Goal: Task Accomplishment & Management: Manage account settings

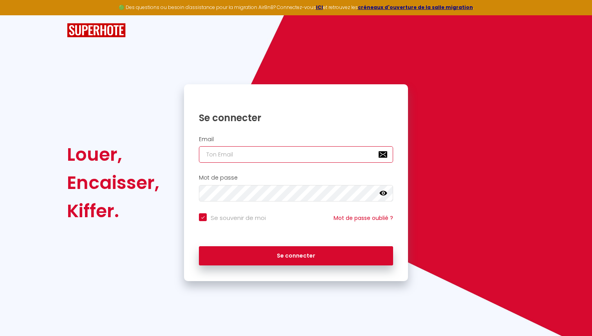
click at [301, 150] on input "email" at bounding box center [296, 154] width 194 height 16
type input "[EMAIL_ADDRESS][DOMAIN_NAME]"
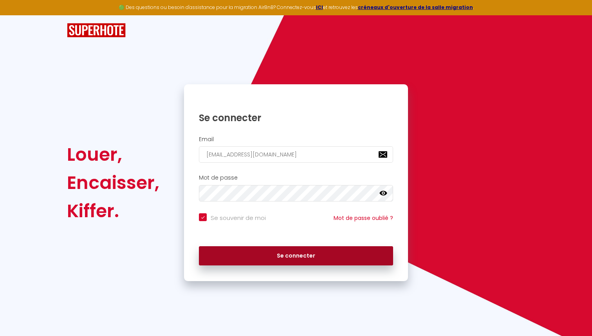
click at [285, 260] on button "Se connecter" at bounding box center [296, 256] width 194 height 20
checkbox input "true"
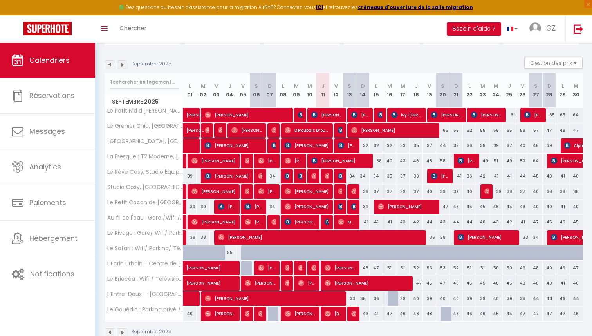
scroll to position [89, 0]
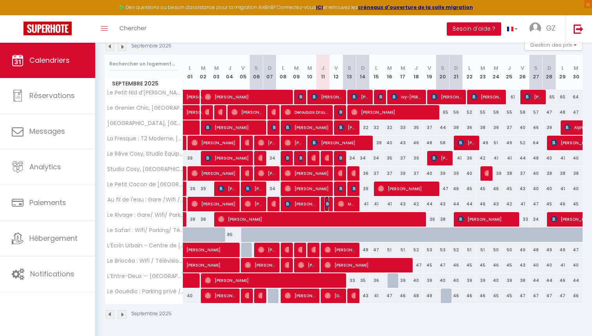
click at [328, 205] on img at bounding box center [328, 203] width 6 height 6
select select "OK"
select select "KO"
select select "0"
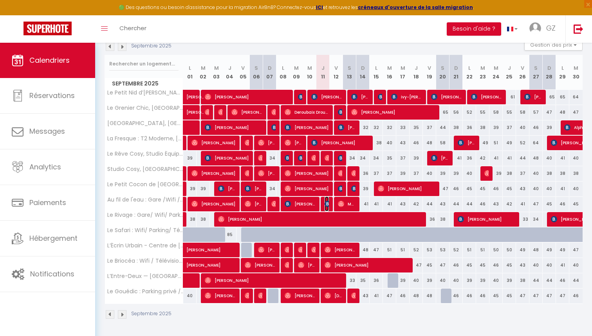
select select "1"
select select
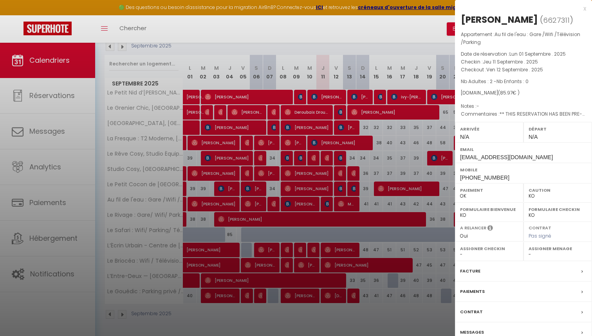
click at [411, 215] on div at bounding box center [296, 168] width 592 height 336
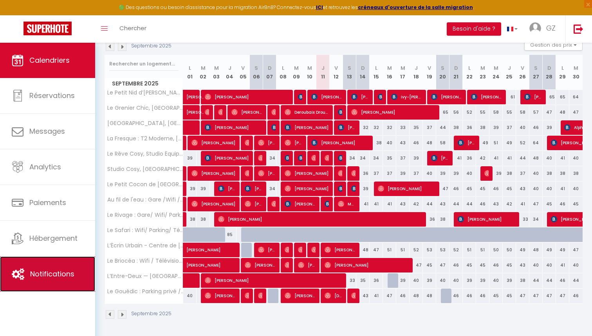
click at [57, 269] on span "Notifications" at bounding box center [52, 274] width 44 height 10
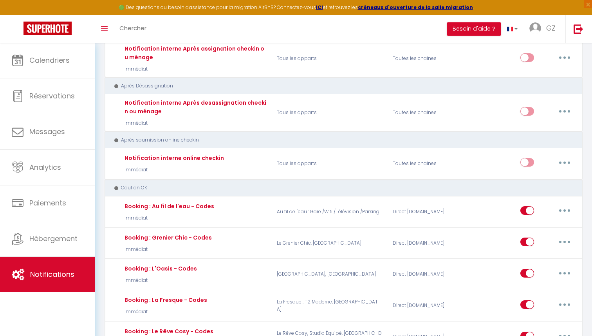
scroll to position [1722, 0]
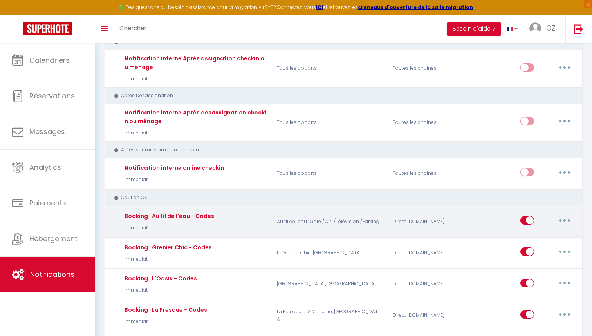
click at [568, 214] on button "button" at bounding box center [565, 220] width 22 height 13
click at [531, 231] on link "Editer" at bounding box center [544, 237] width 58 height 13
type input "Booking : Au fil de l'eau - Codes"
select select "24"
select select "Immédiat"
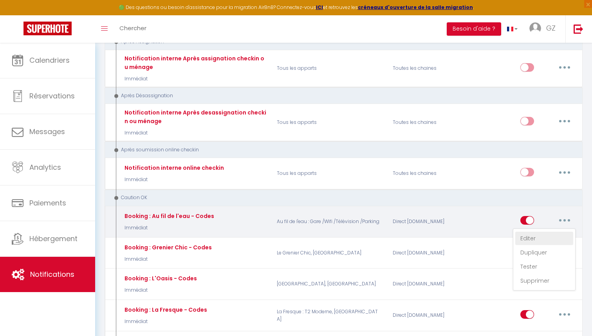
select select
checkbox input "true"
checkbox input "false"
radio input "true"
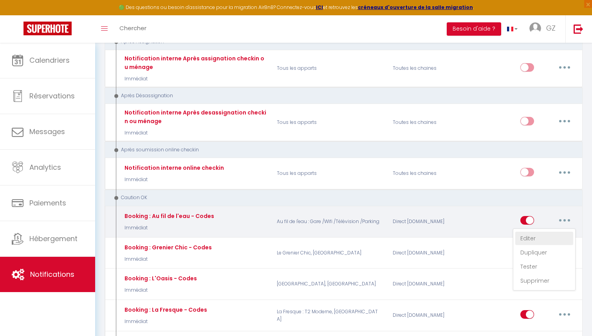
type input "Accès et codes"
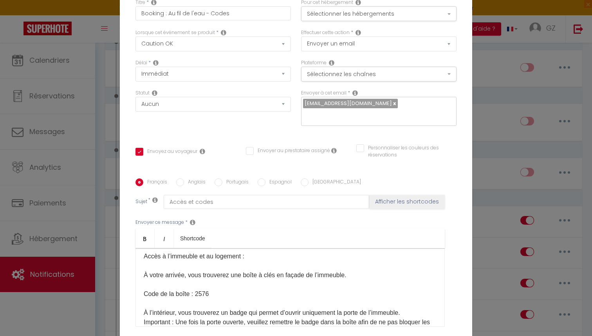
scroll to position [103, 0]
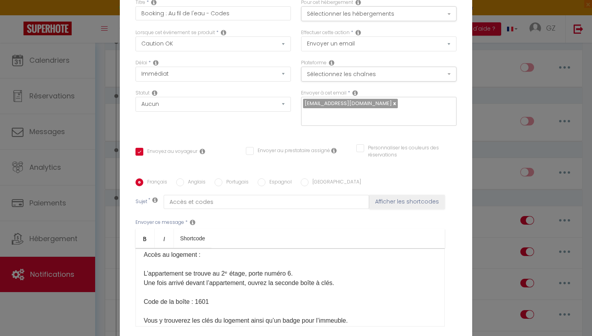
scroll to position [211, 0]
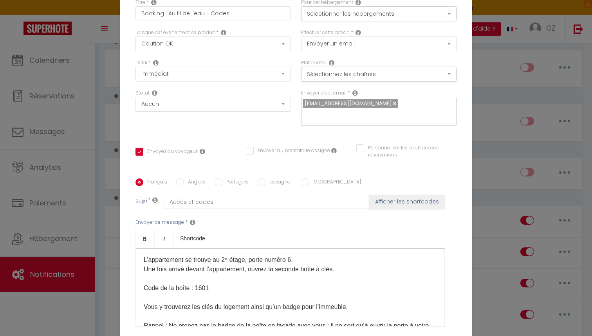
click at [200, 284] on span "Code de la boîte : 1601" at bounding box center [176, 287] width 65 height 7
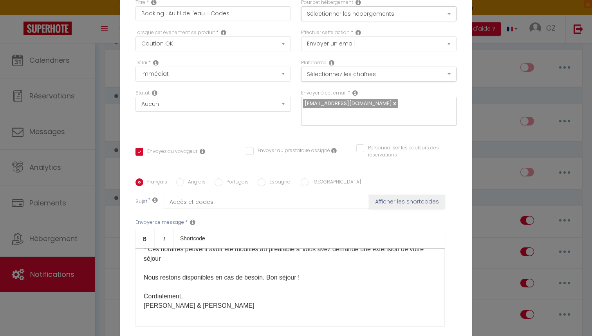
scroll to position [69, 0]
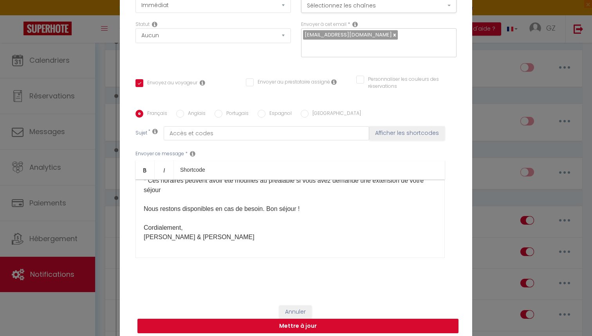
click at [305, 319] on button "Mettre à jour" at bounding box center [297, 325] width 321 height 15
checkbox input "true"
checkbox input "false"
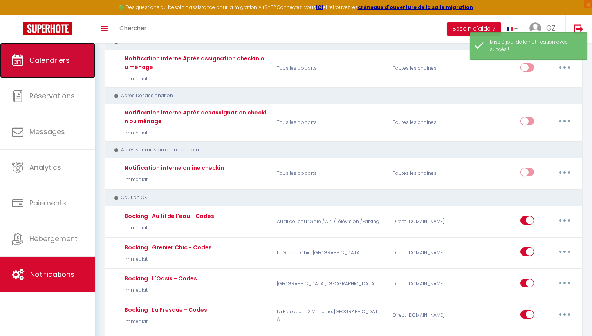
click at [53, 73] on link "Calendriers" at bounding box center [47, 60] width 95 height 35
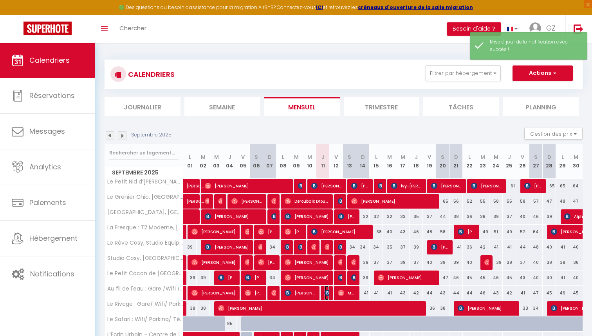
click at [325, 292] on img at bounding box center [328, 292] width 6 height 6
select select "OK"
select select "KO"
select select "0"
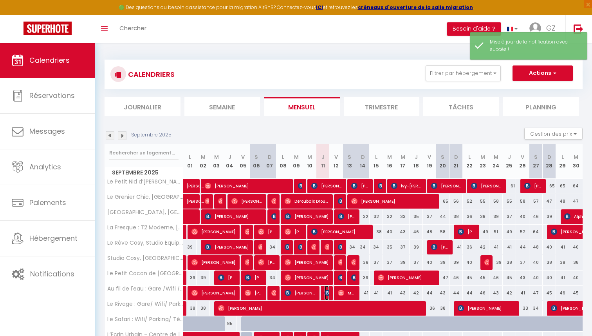
select select "1"
select select
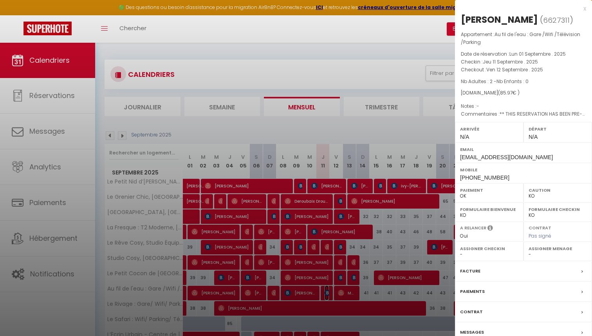
scroll to position [89, 0]
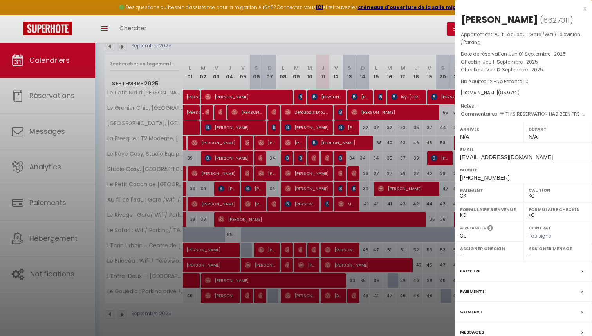
click at [505, 326] on div "Messages" at bounding box center [523, 332] width 137 height 20
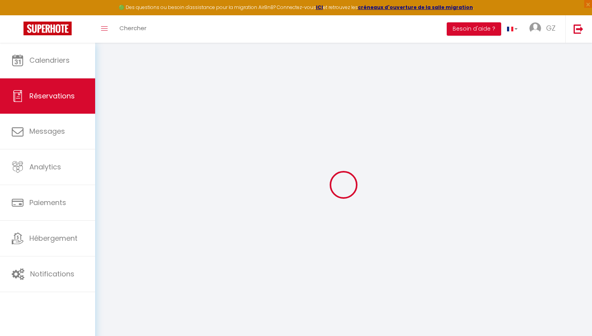
select select
checkbox input "false"
select select
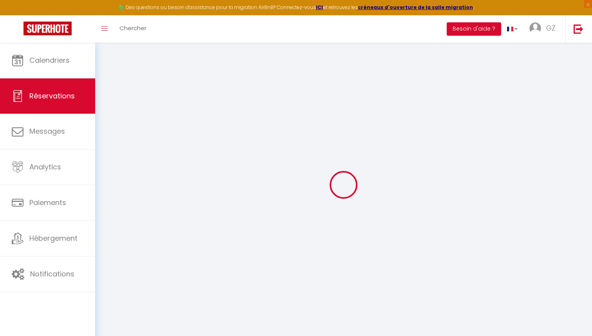
checkbox input "false"
type textarea "** THIS RESERVATION HAS BEEN PRE-PAID ** Reservation has a cancellation grace p…"
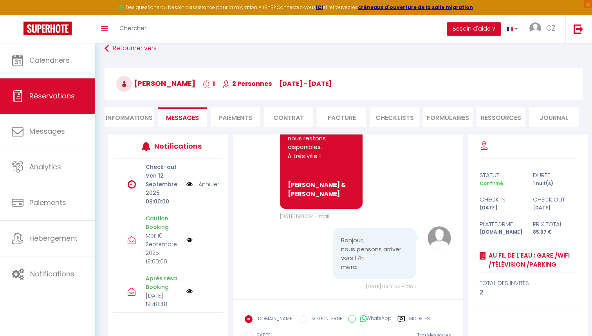
scroll to position [69, 0]
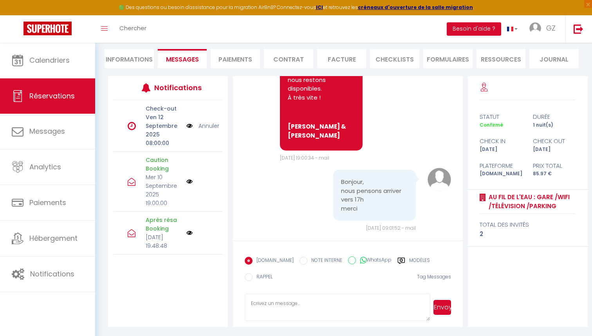
click at [401, 260] on div "Modèles" at bounding box center [413, 262] width 32 height 13
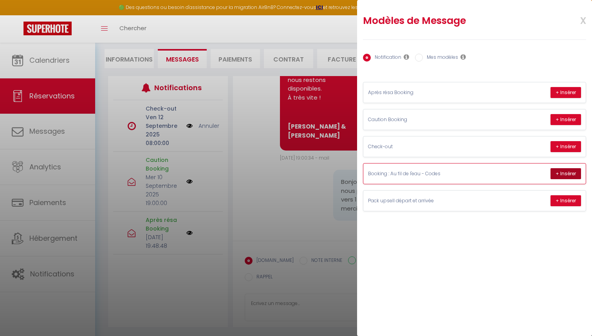
click at [562, 173] on button "+ Insérer" at bounding box center [566, 173] width 31 height 11
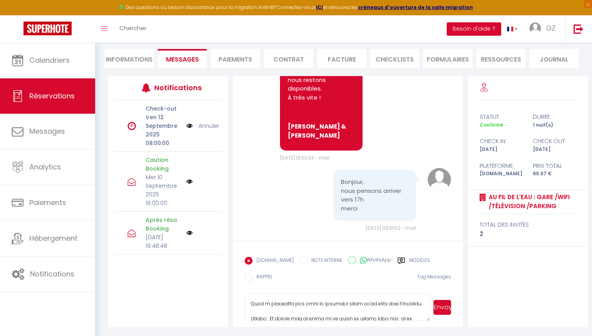
scroll to position [318, 0]
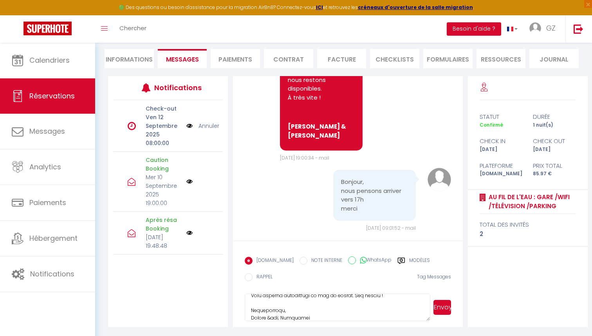
drag, startPoint x: 286, startPoint y: 311, endPoint x: 274, endPoint y: 311, distance: 12.1
click at [274, 311] on textarea at bounding box center [338, 306] width 186 height 27
type textarea "Loremip Dolorsitame, Cons adipi elit sedd eiusm tempori, utlab ! Etdo magna ali…"
click at [440, 310] on button "Envoyer" at bounding box center [442, 307] width 18 height 15
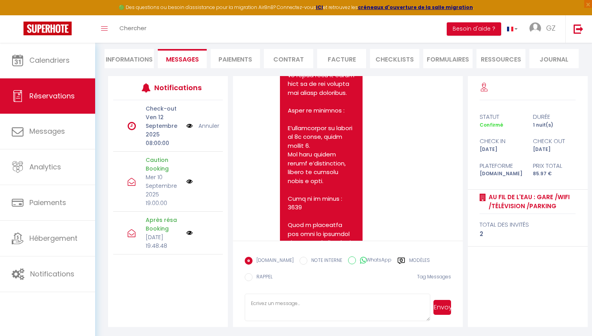
scroll to position [1893, 0]
